Goal: Task Accomplishment & Management: Use online tool/utility

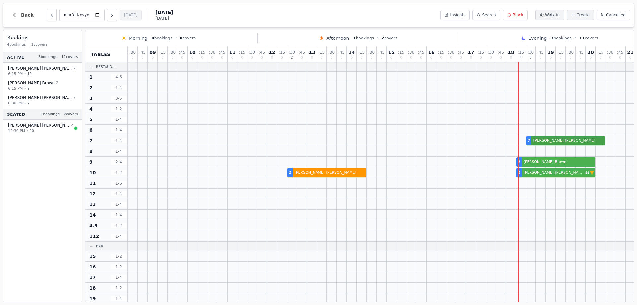
click at [537, 141] on div "7 [PERSON_NAME]" at bounding box center [406, 140] width 557 height 11
select select "****"
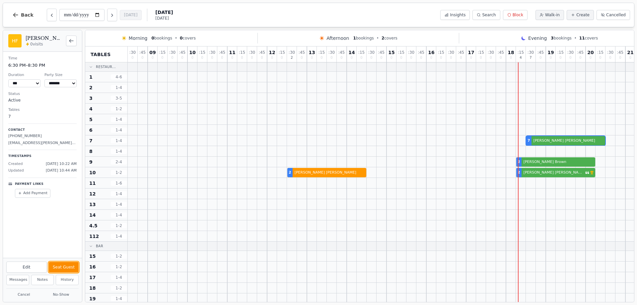
click at [66, 267] on button "Seat Guest" at bounding box center [64, 267] width 30 height 11
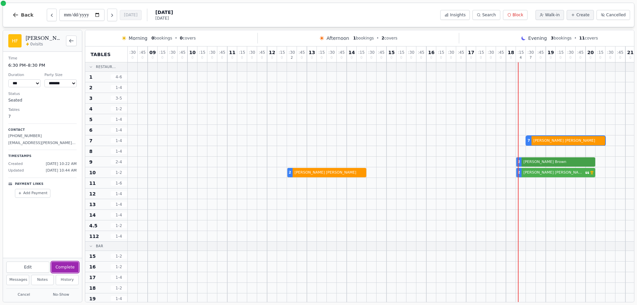
click at [554, 160] on div "2 [PERSON_NAME]" at bounding box center [406, 162] width 557 height 11
select select "*"
click at [535, 163] on div "2 [PERSON_NAME]" at bounding box center [406, 162] width 557 height 11
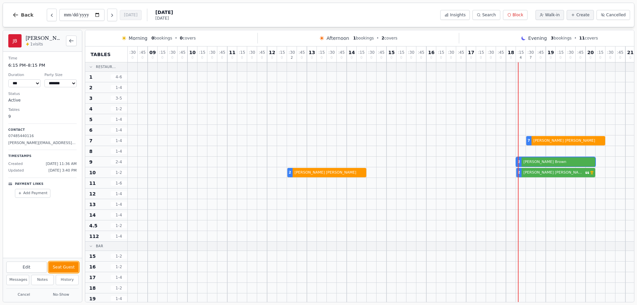
click at [63, 268] on button "Seat Guest" at bounding box center [64, 267] width 30 height 11
drag, startPoint x: 539, startPoint y: 174, endPoint x: 156, endPoint y: 248, distance: 390.7
click at [539, 174] on div "2 [PERSON_NAME] 2 [PERSON_NAME] VIP customer (13 visits)" at bounding box center [406, 172] width 557 height 11
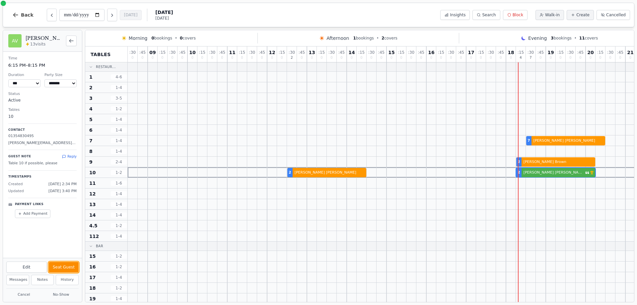
click at [62, 264] on button "Seat Guest" at bounding box center [64, 267] width 30 height 11
click at [340, 172] on div "2 [PERSON_NAME] 2 [PERSON_NAME] VIP customer (13 visits)" at bounding box center [406, 172] width 557 height 11
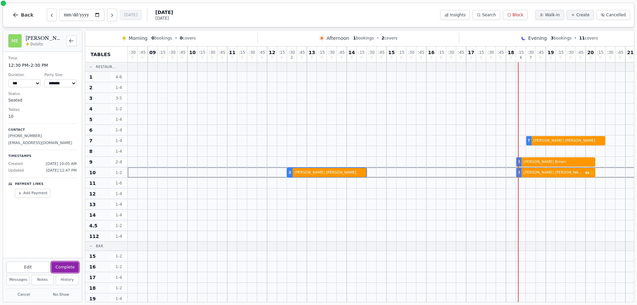
click at [61, 265] on button "Complete" at bounding box center [64, 267] width 27 height 11
click at [71, 39] on icon "Back to bookings list" at bounding box center [71, 40] width 4 height 3
